Goal: Task Accomplishment & Management: Manage account settings

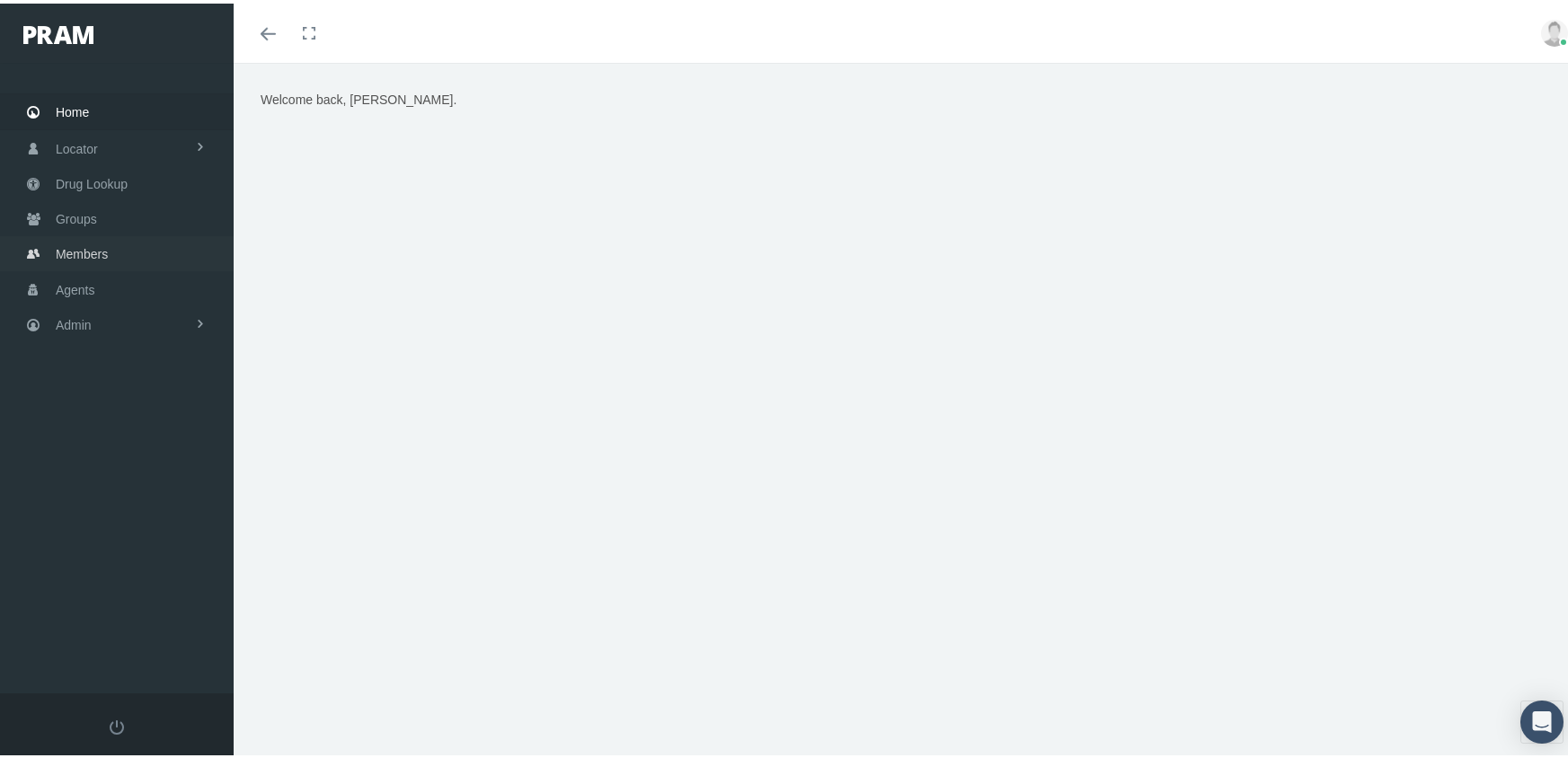
click at [78, 246] on span "Members" at bounding box center [81, 251] width 52 height 34
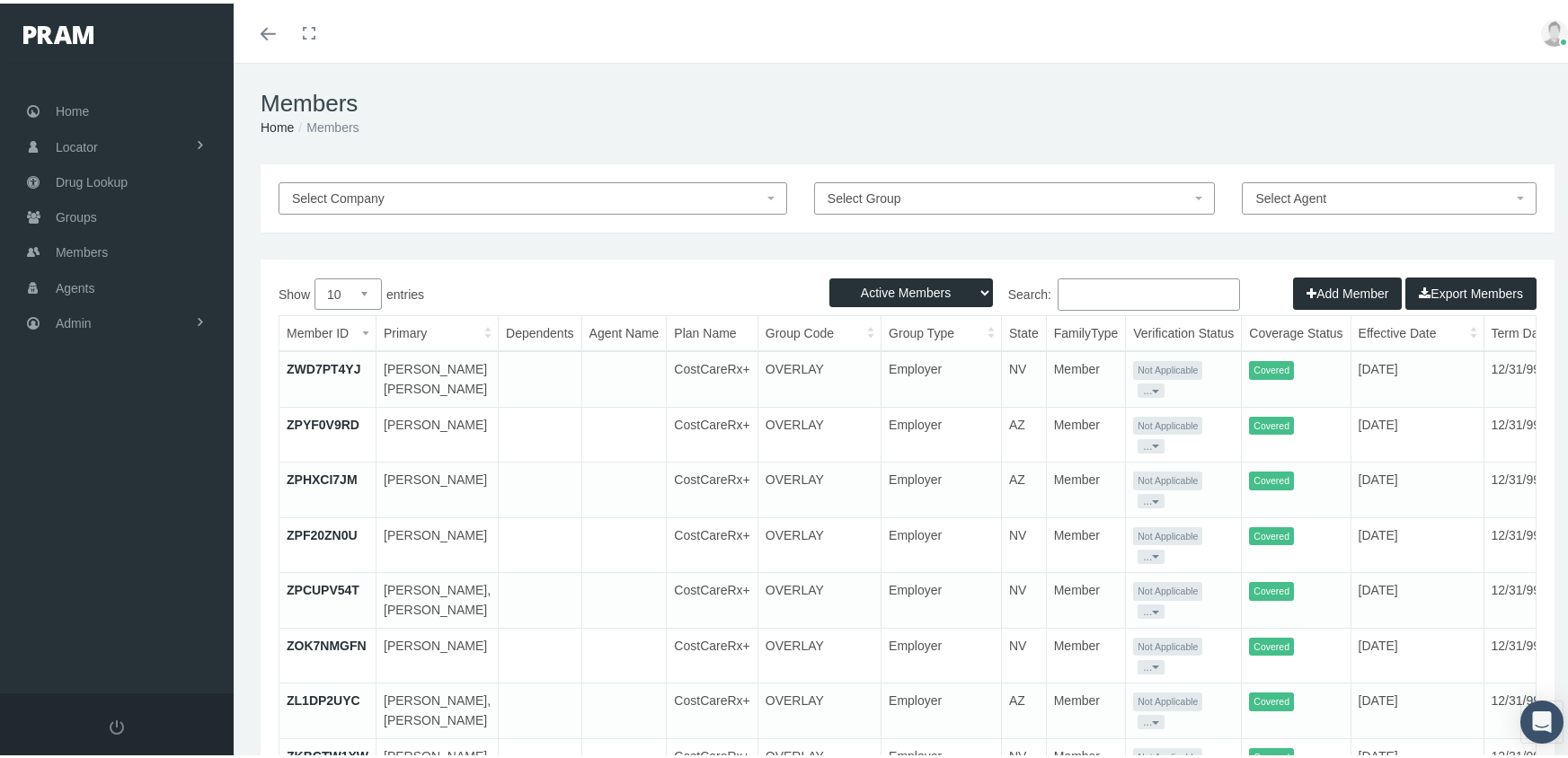
click at [932, 283] on select "Active Members Terminated Members Active & Terminated" at bounding box center [910, 289] width 164 height 29
select select "3"
click at [829, 275] on select "Active Members Terminated Members Active & Terminated" at bounding box center [910, 289] width 164 height 29
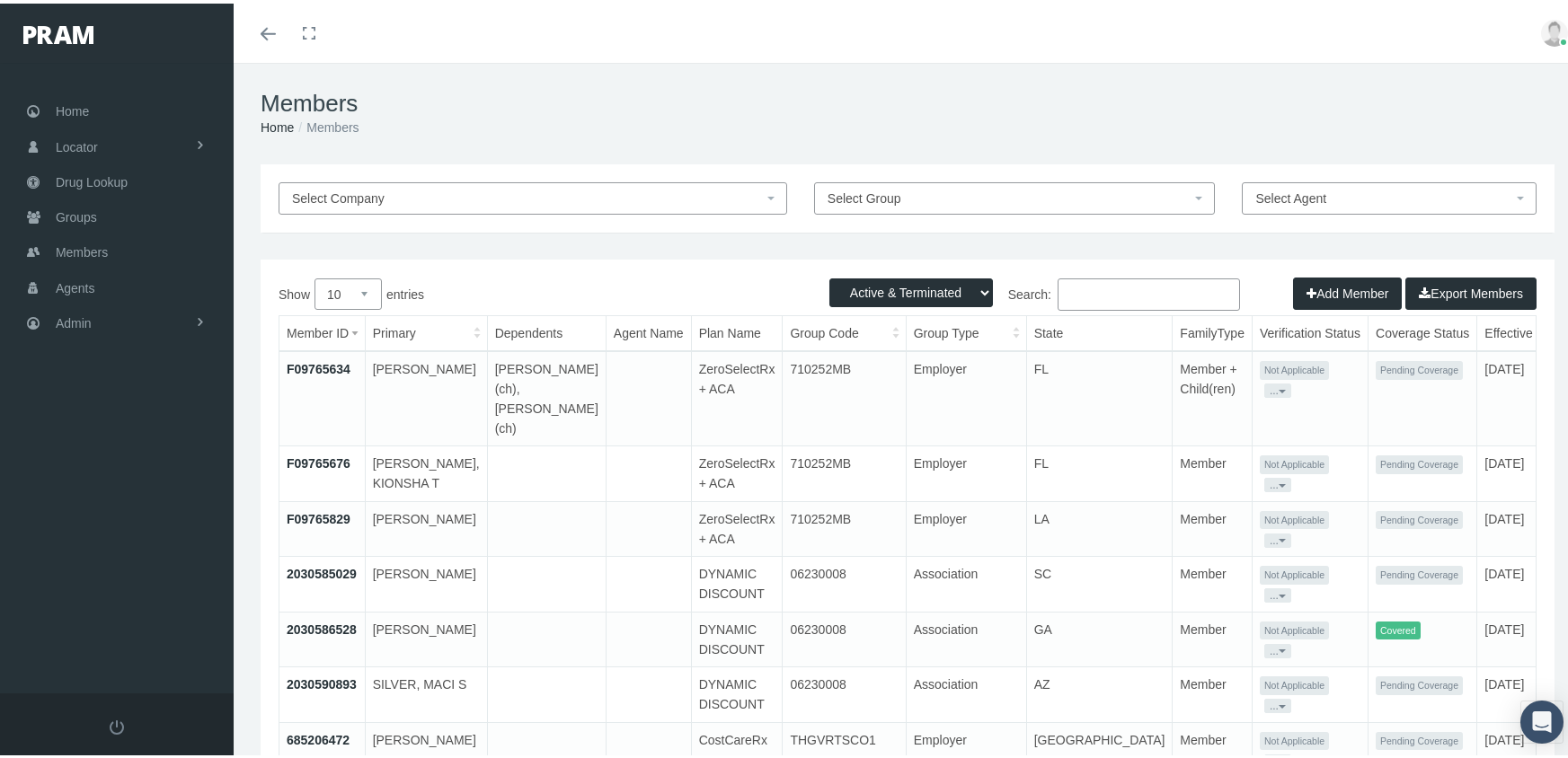
click at [1093, 301] on input "Search:" at bounding box center [1149, 291] width 183 height 33
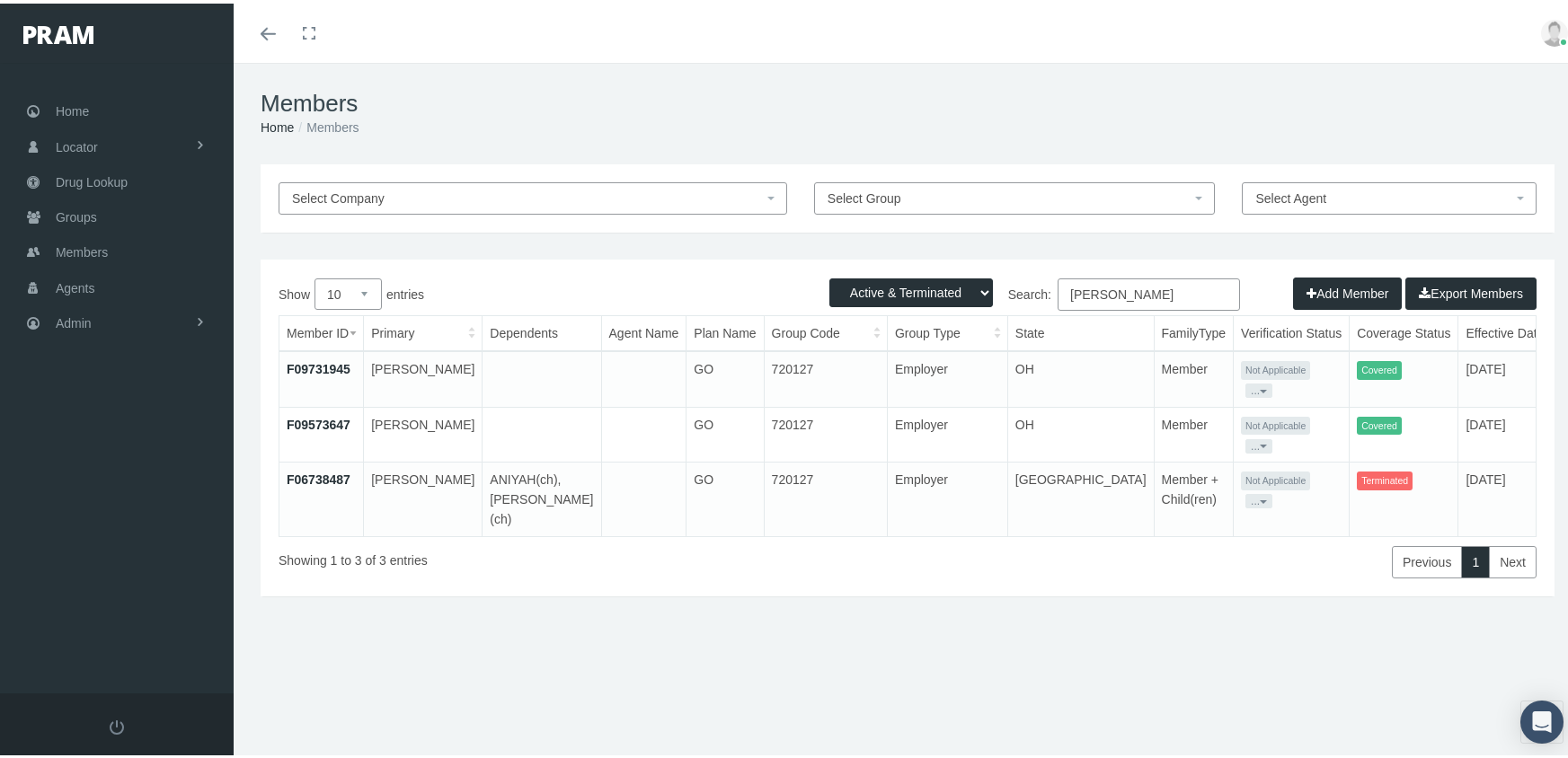
type input "stewart, andrew"
click at [320, 418] on link "F09573647" at bounding box center [318, 421] width 64 height 14
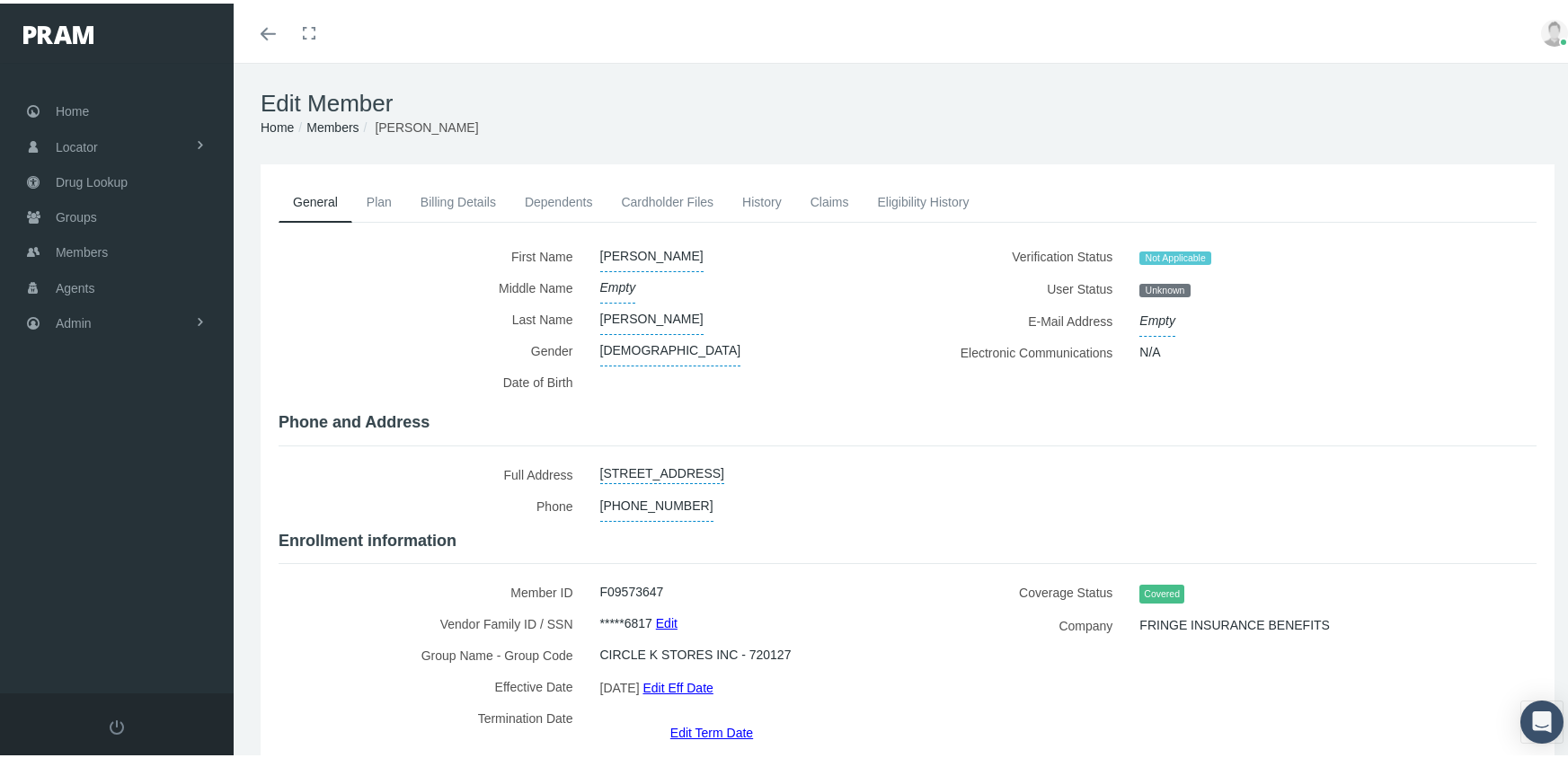
click at [712, 716] on link "Edit Term Date" at bounding box center [711, 728] width 82 height 26
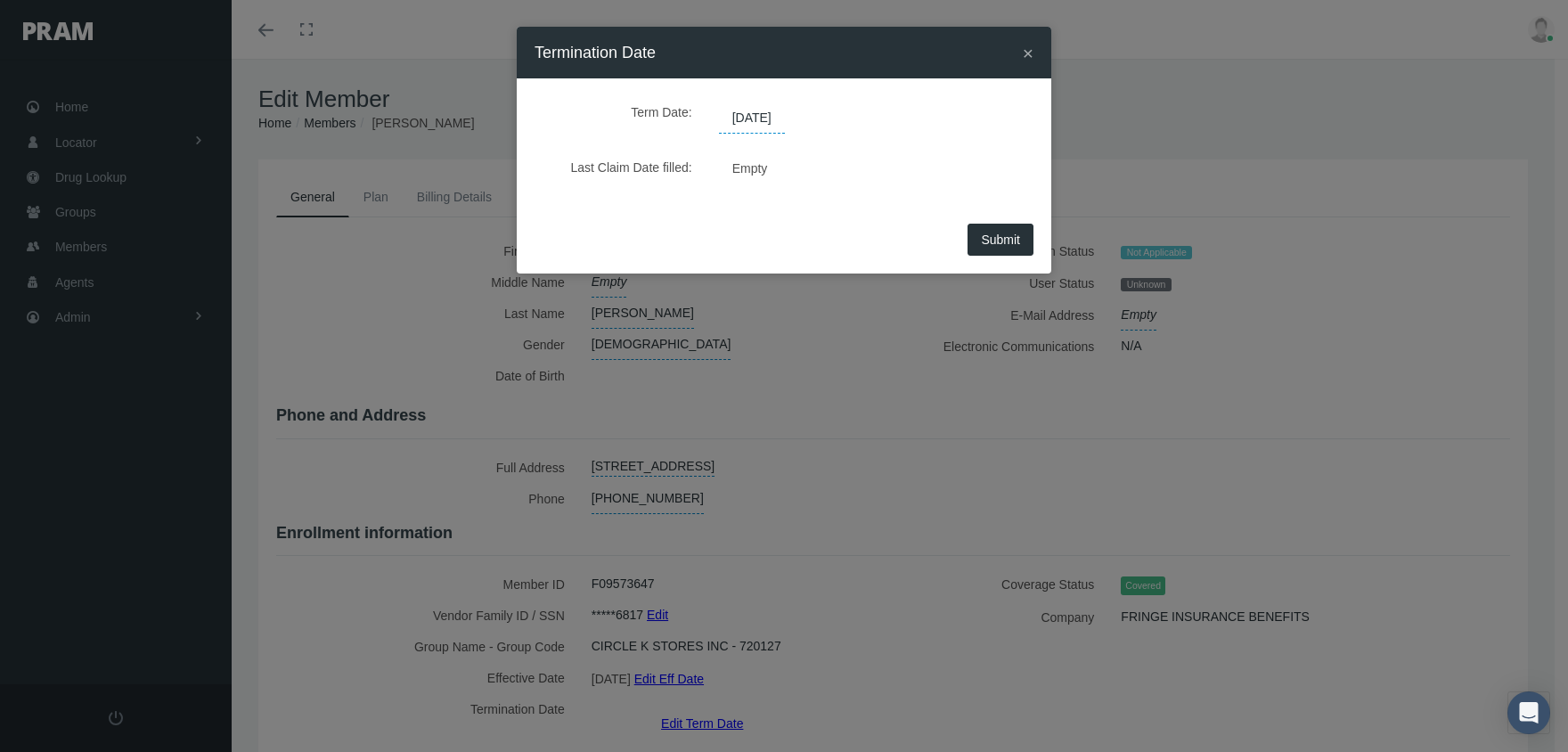
click at [782, 117] on span "12/31/2039" at bounding box center [751, 119] width 65 height 30
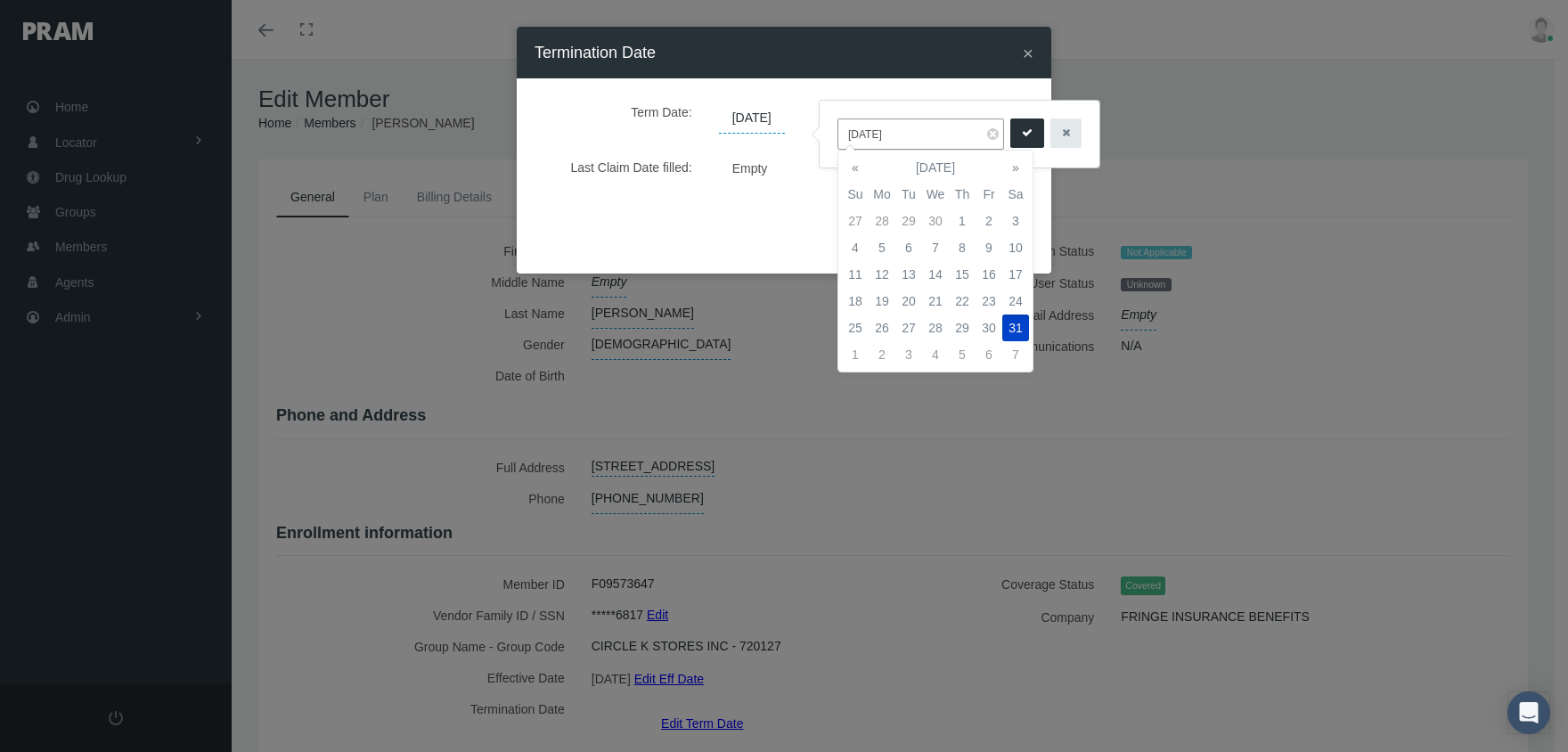
drag, startPoint x: 929, startPoint y: 132, endPoint x: 835, endPoint y: 125, distance: 94.3
click at [835, 125] on div "12/31/2039" at bounding box center [959, 134] width 280 height 66
type input "06/20/2025"
click at [1010, 139] on button "submit" at bounding box center [1027, 133] width 34 height 29
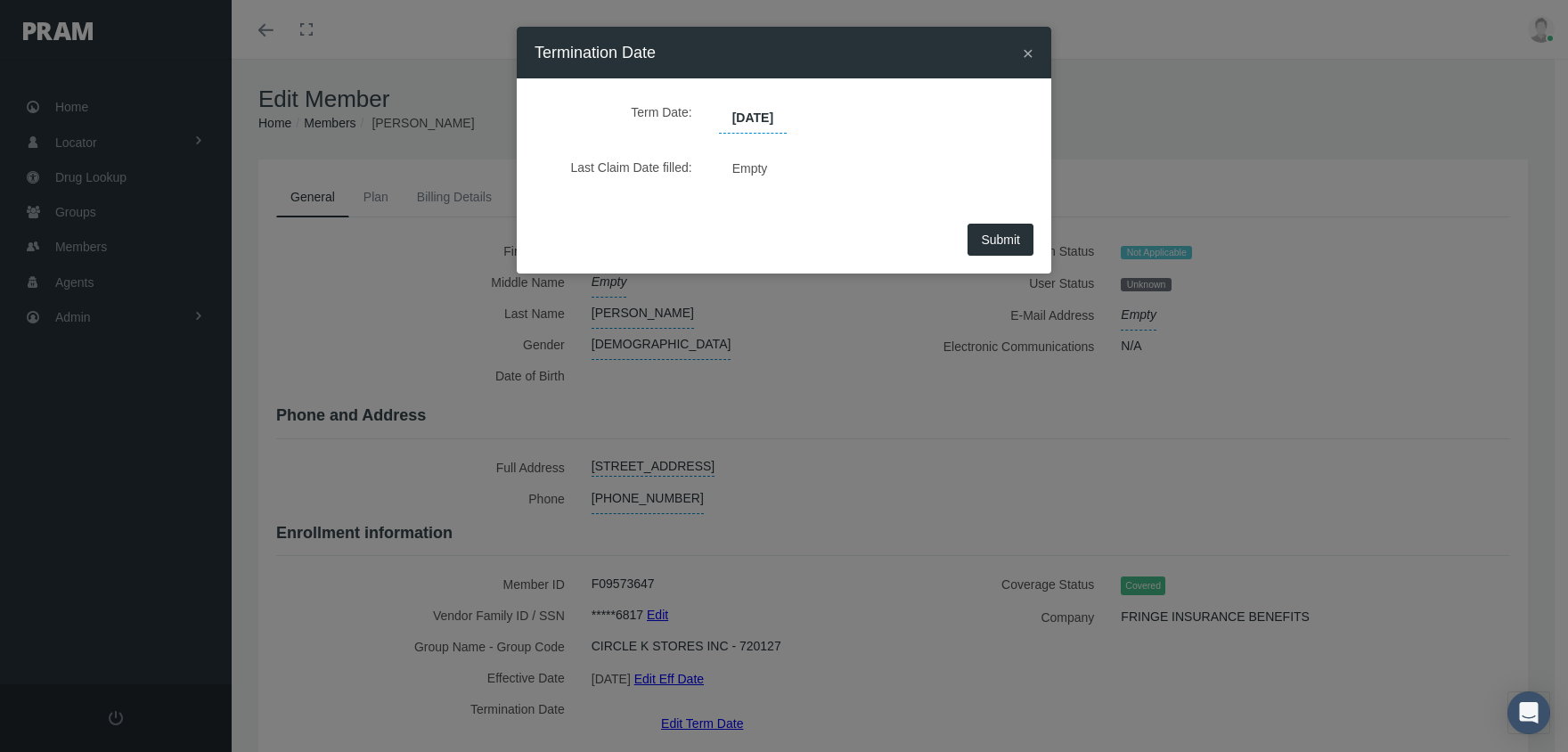
click at [1008, 234] on span "Submit" at bounding box center [999, 239] width 39 height 14
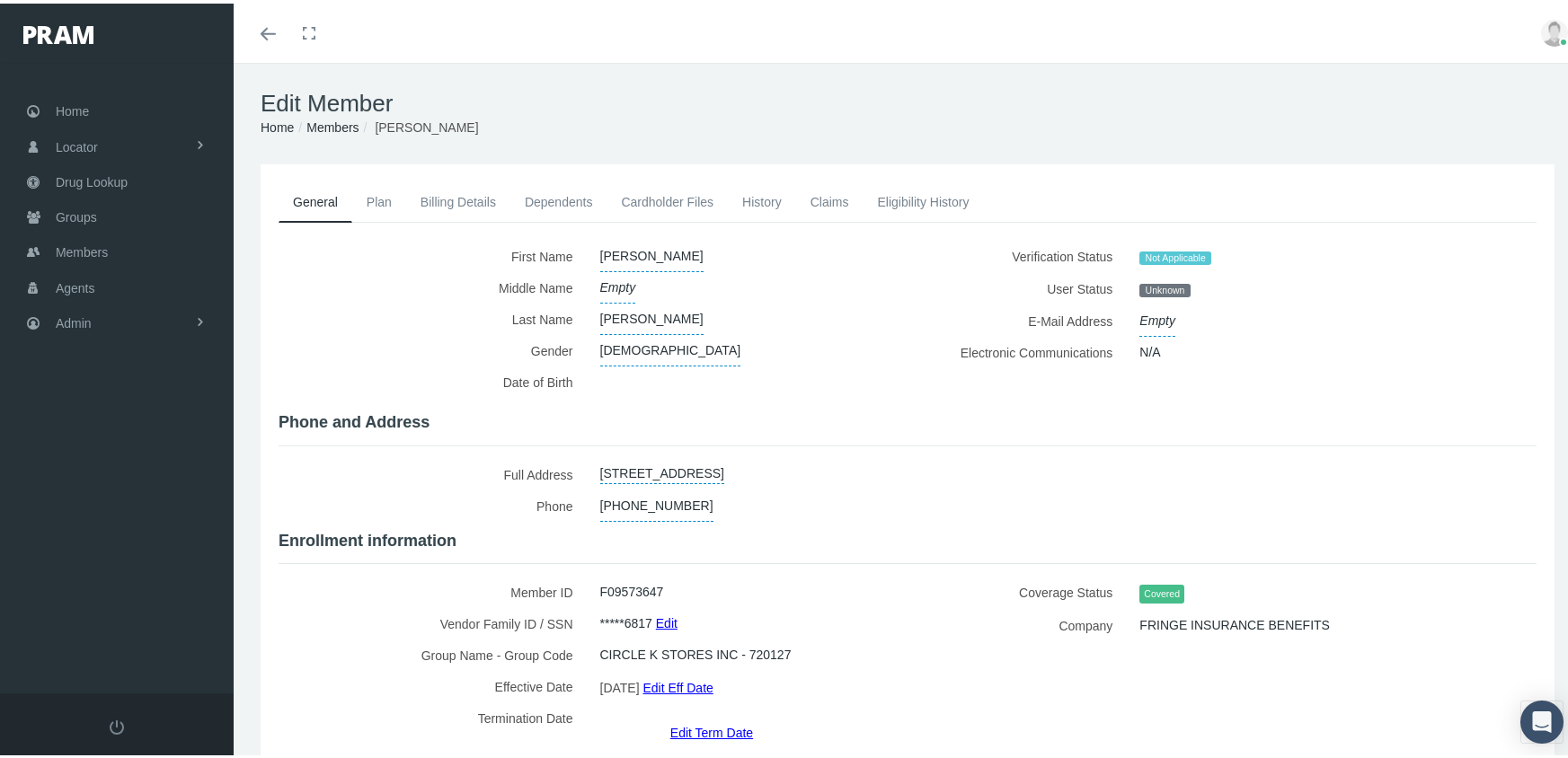
click at [343, 124] on link "Members" at bounding box center [332, 123] width 52 height 14
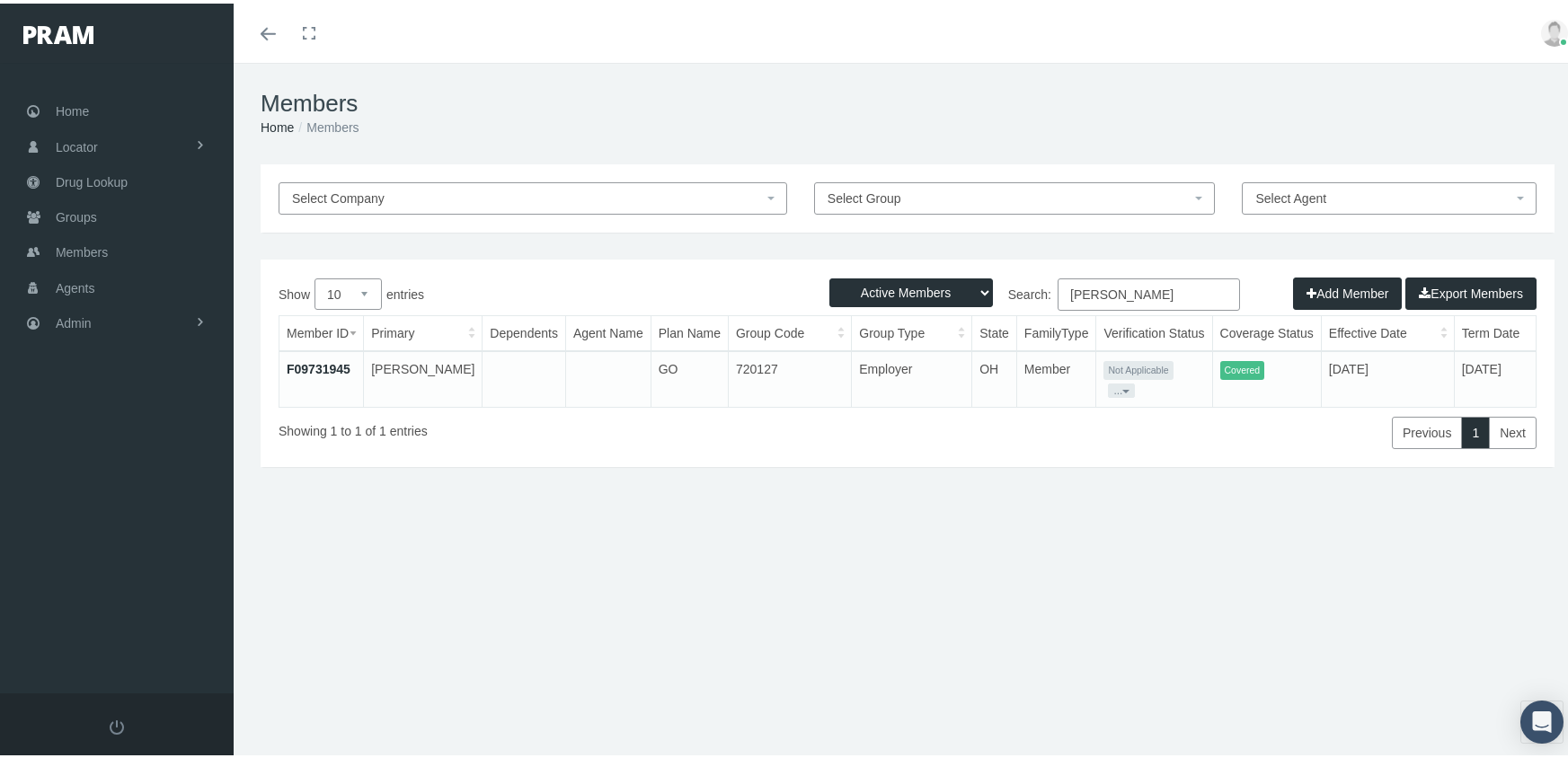
click at [866, 283] on select "Active Members Terminated Members Active & Terminated" at bounding box center [910, 289] width 164 height 29
select select "3"
click at [829, 275] on select "Active Members Terminated Members Active & Terminated" at bounding box center [910, 289] width 164 height 29
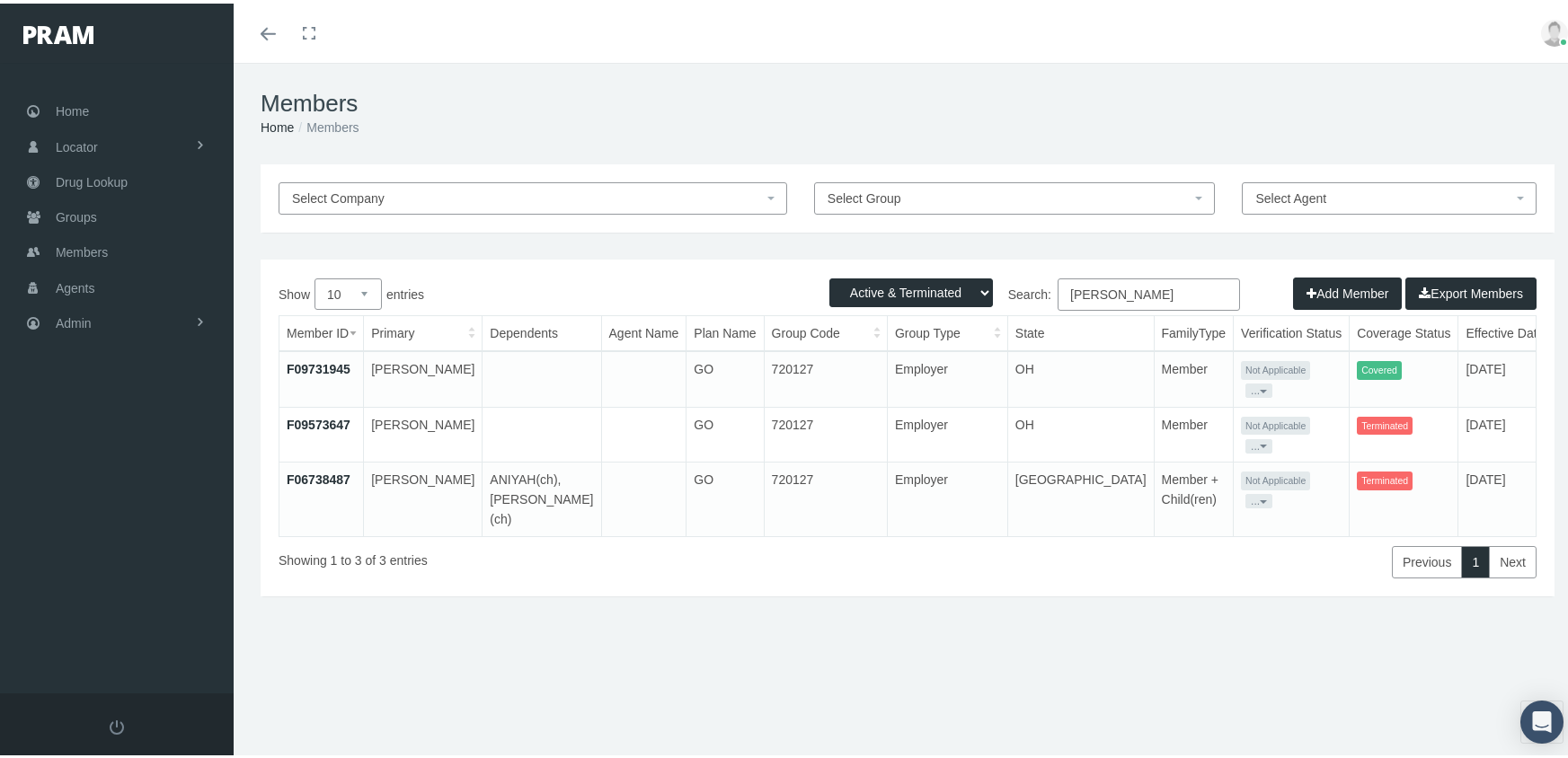
drag, startPoint x: 1133, startPoint y: 289, endPoint x: 832, endPoint y: 283, distance: 301.1
click at [832, 283] on div "Active Members Terminated Members Active & Terminated Add Member Export Members…" at bounding box center [907, 424] width 1294 height 337
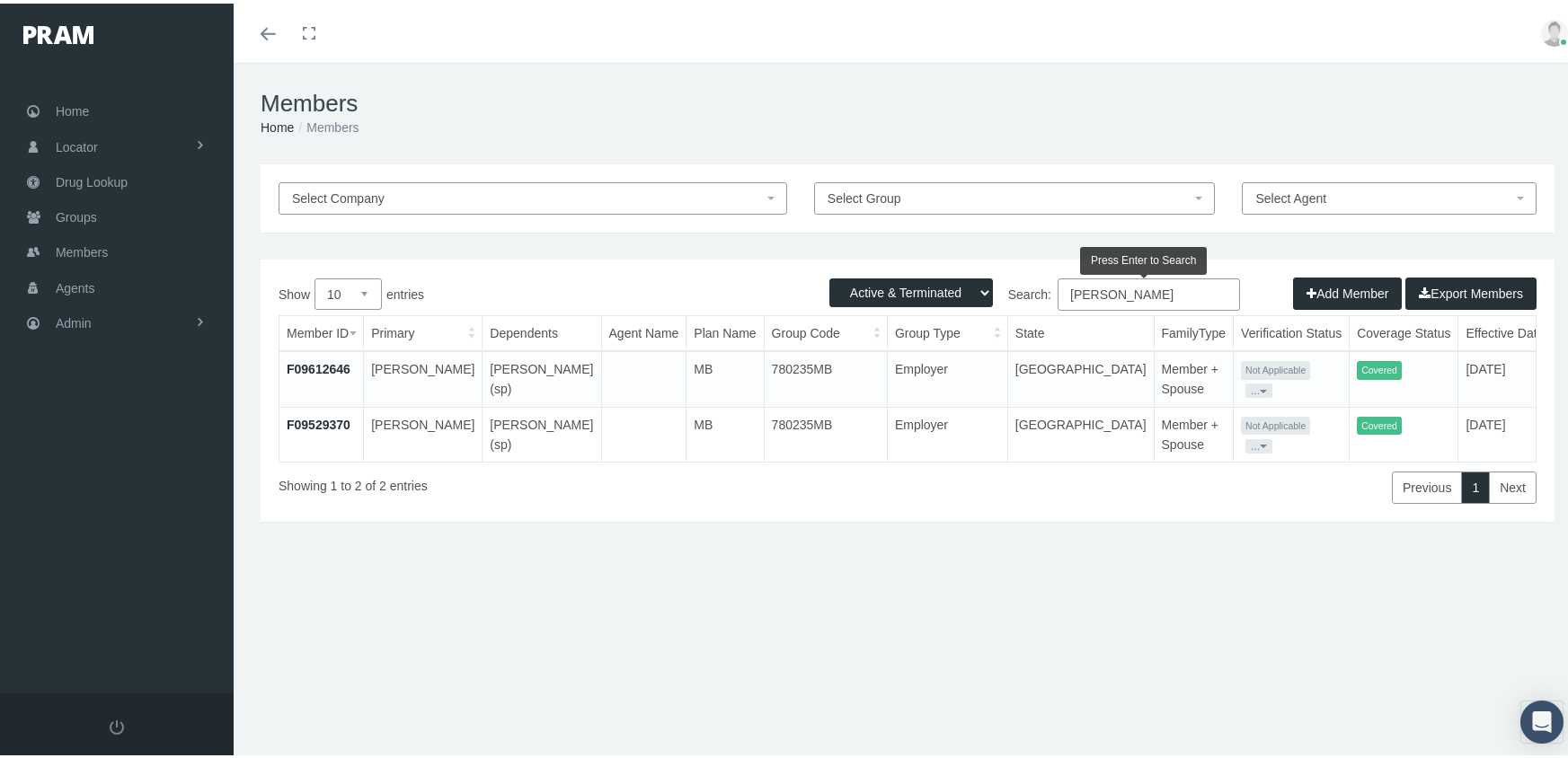
type input "wells, tanya"
click at [316, 421] on link "F09529370" at bounding box center [318, 421] width 64 height 14
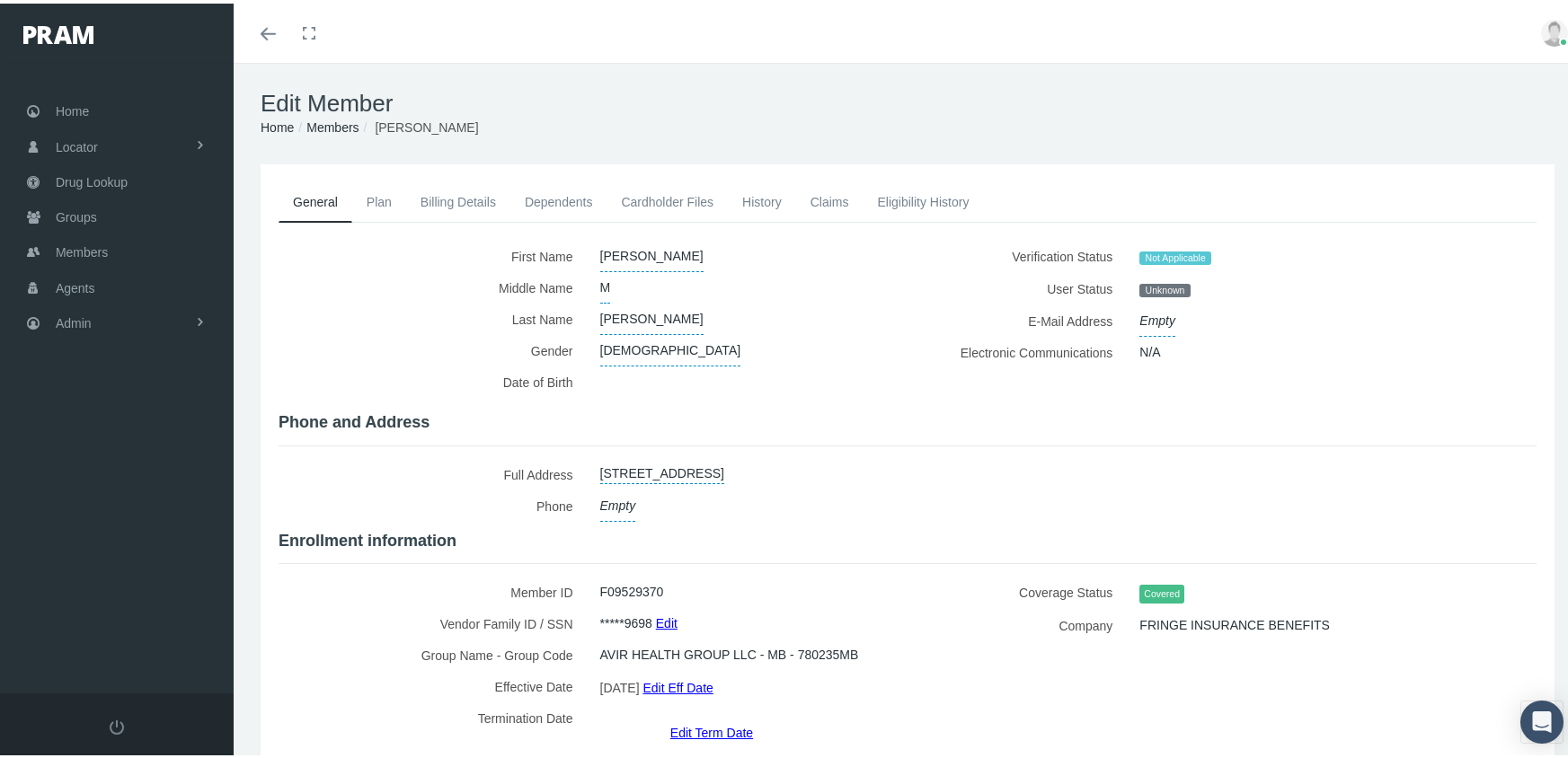
click at [723, 716] on link "Edit Term Date" at bounding box center [711, 728] width 82 height 26
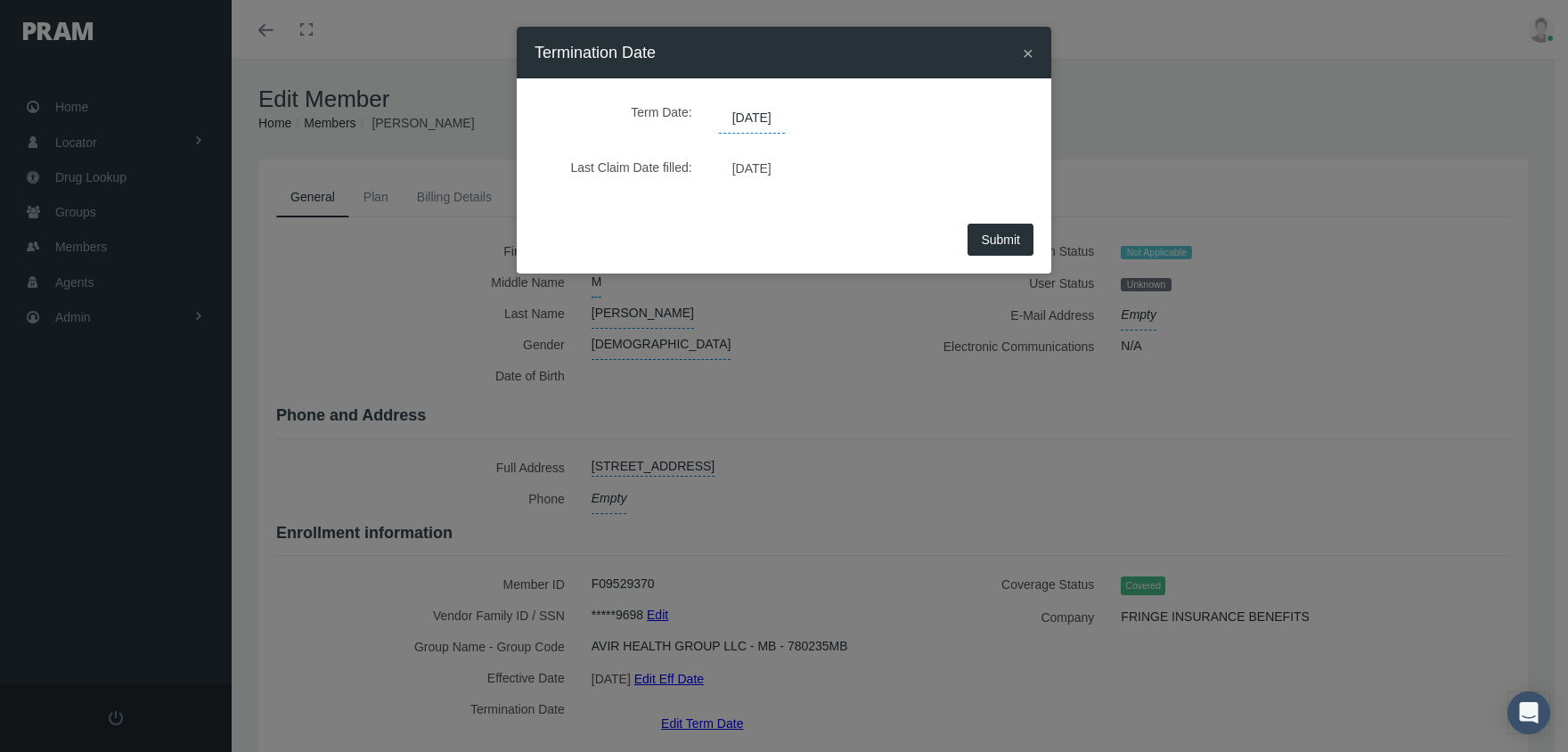
click at [785, 121] on span "[DATE]" at bounding box center [751, 119] width 65 height 30
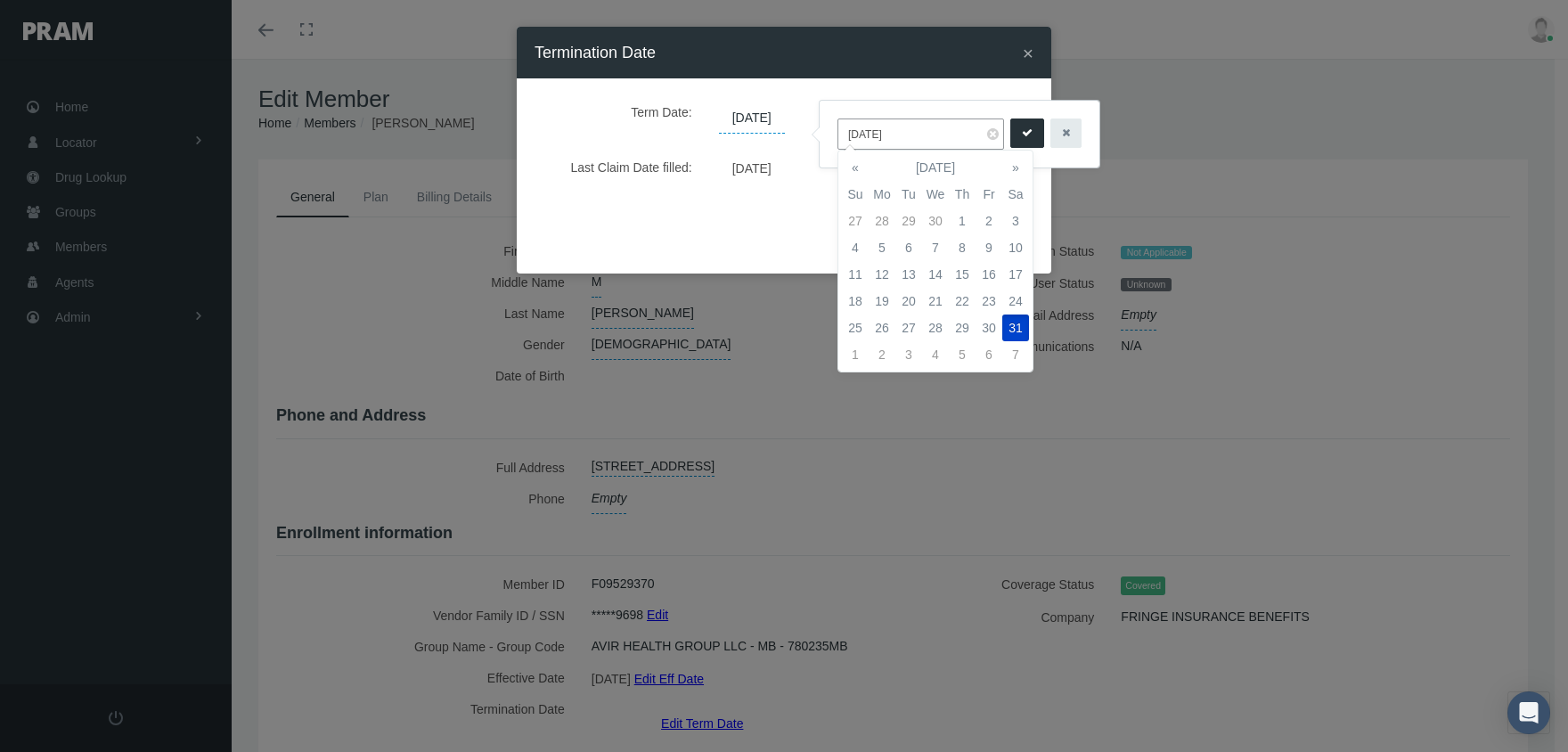
drag, startPoint x: 932, startPoint y: 139, endPoint x: 835, endPoint y: 132, distance: 97.3
click at [835, 132] on div "[DATE]" at bounding box center [959, 134] width 280 height 66
type input "[DATE]"
click at [1022, 132] on icon "submit" at bounding box center [1027, 133] width 10 height 17
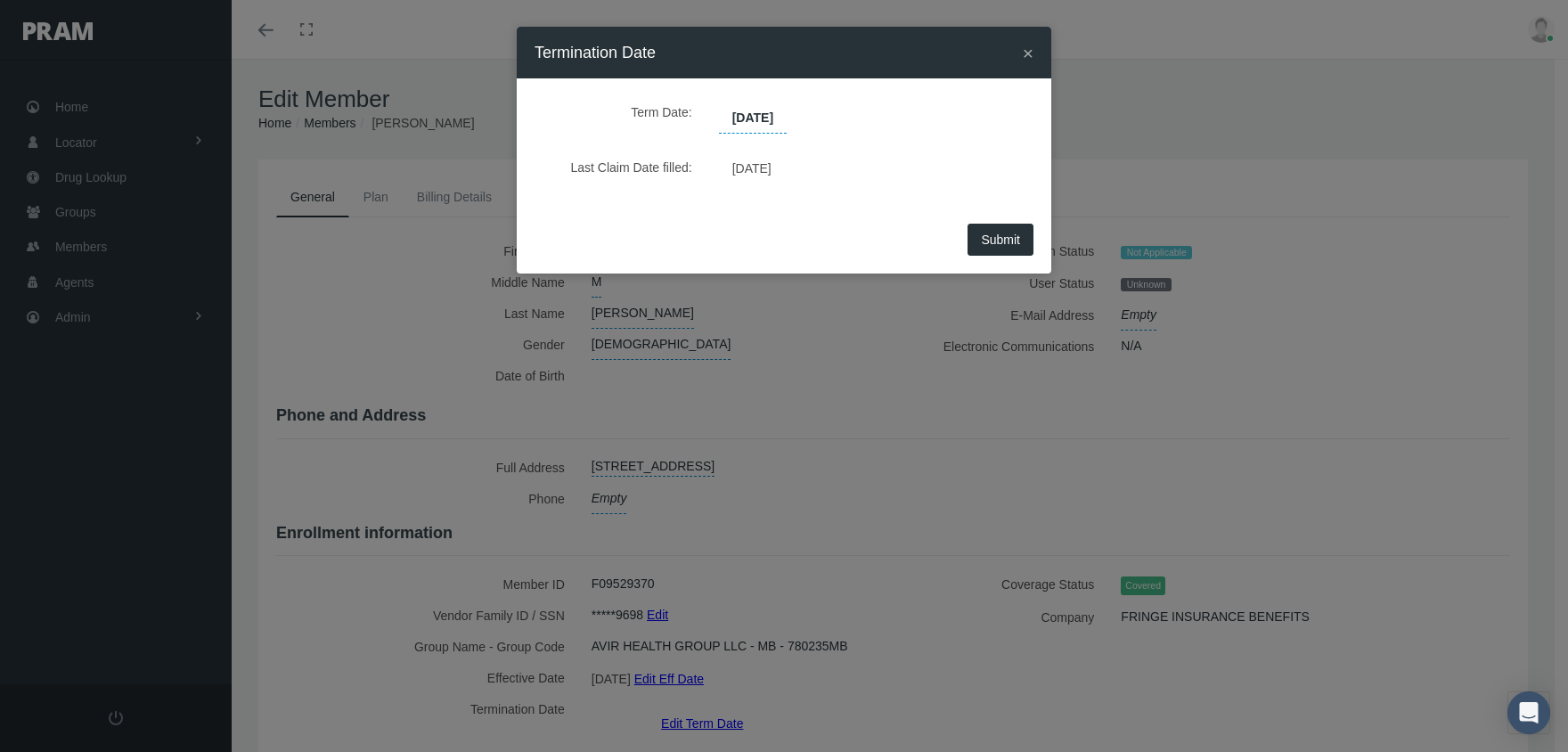
click at [994, 250] on button "Submit" at bounding box center [999, 240] width 65 height 32
